Goal: Navigation & Orientation: Find specific page/section

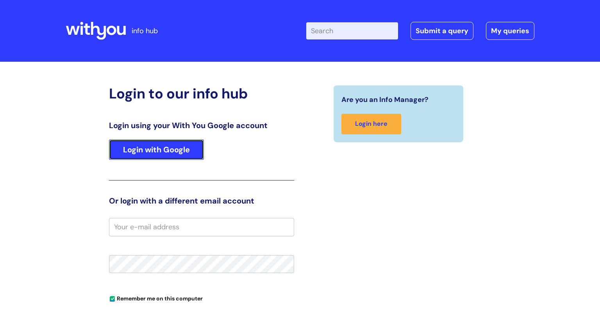
click at [191, 156] on link "Login with Google" at bounding box center [156, 150] width 95 height 20
click at [168, 150] on link "Login with Google" at bounding box center [156, 150] width 95 height 20
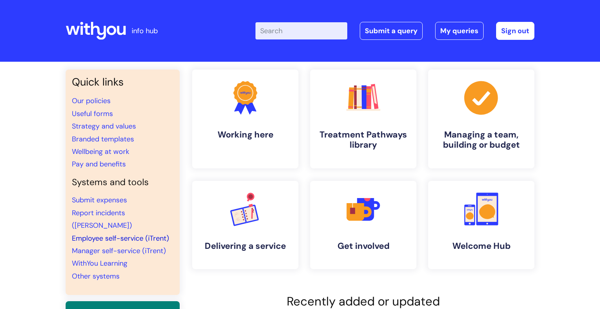
click at [127, 234] on link "Employee self-service (iTrent)" at bounding box center [120, 238] width 97 height 9
